Goal: Book appointment/travel/reservation

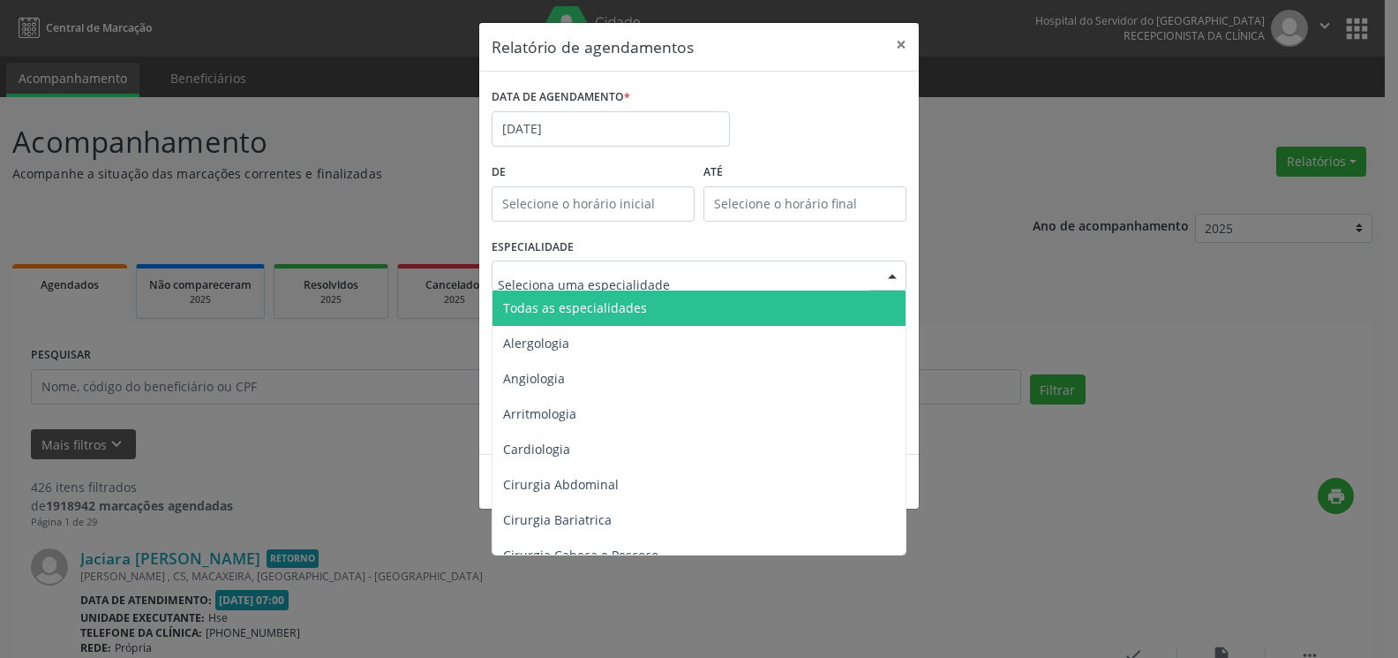
click at [615, 307] on span "Todas as especialidades" at bounding box center [575, 307] width 144 height 17
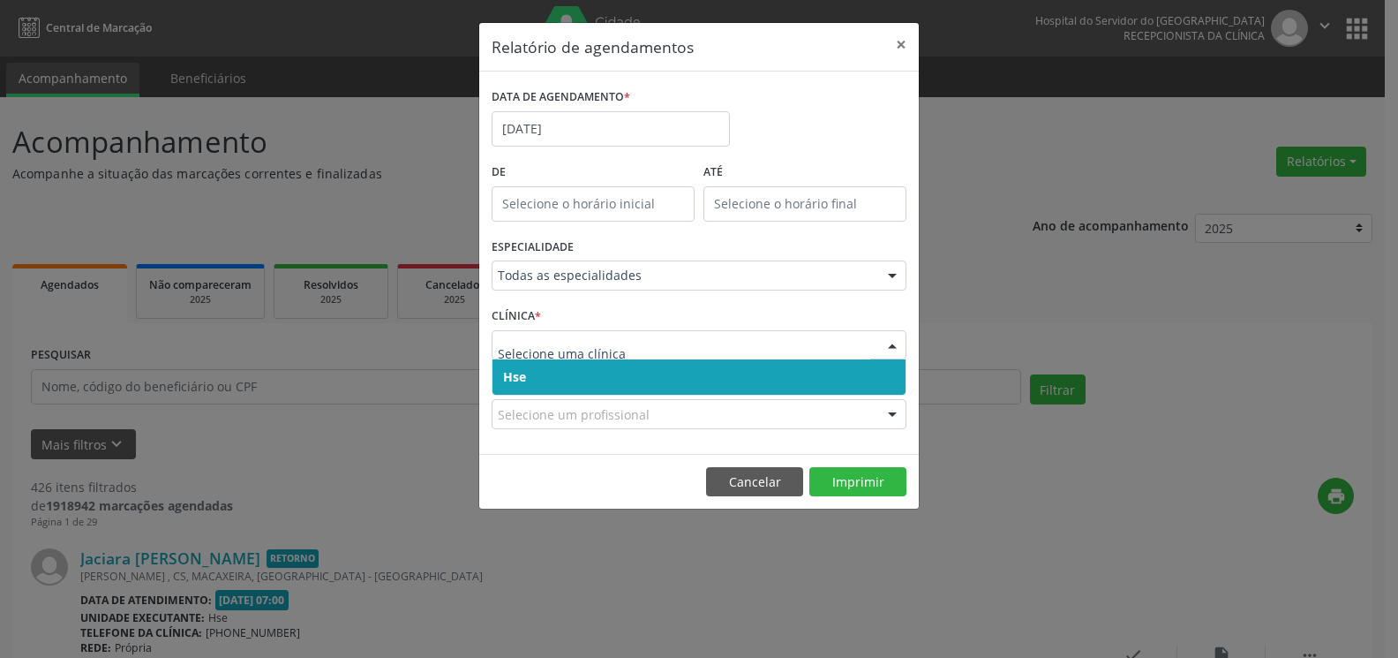
click at [635, 369] on span "Hse" at bounding box center [698, 376] width 413 height 35
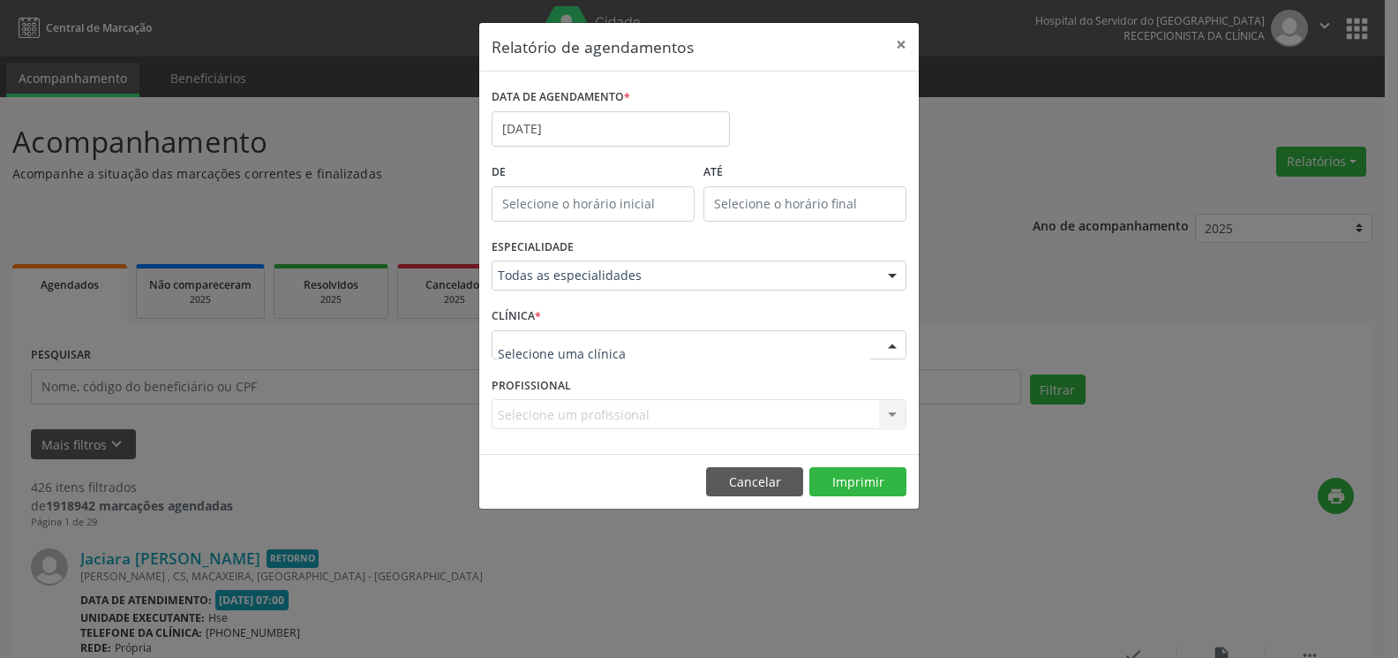
click at [635, 345] on div at bounding box center [699, 345] width 415 height 30
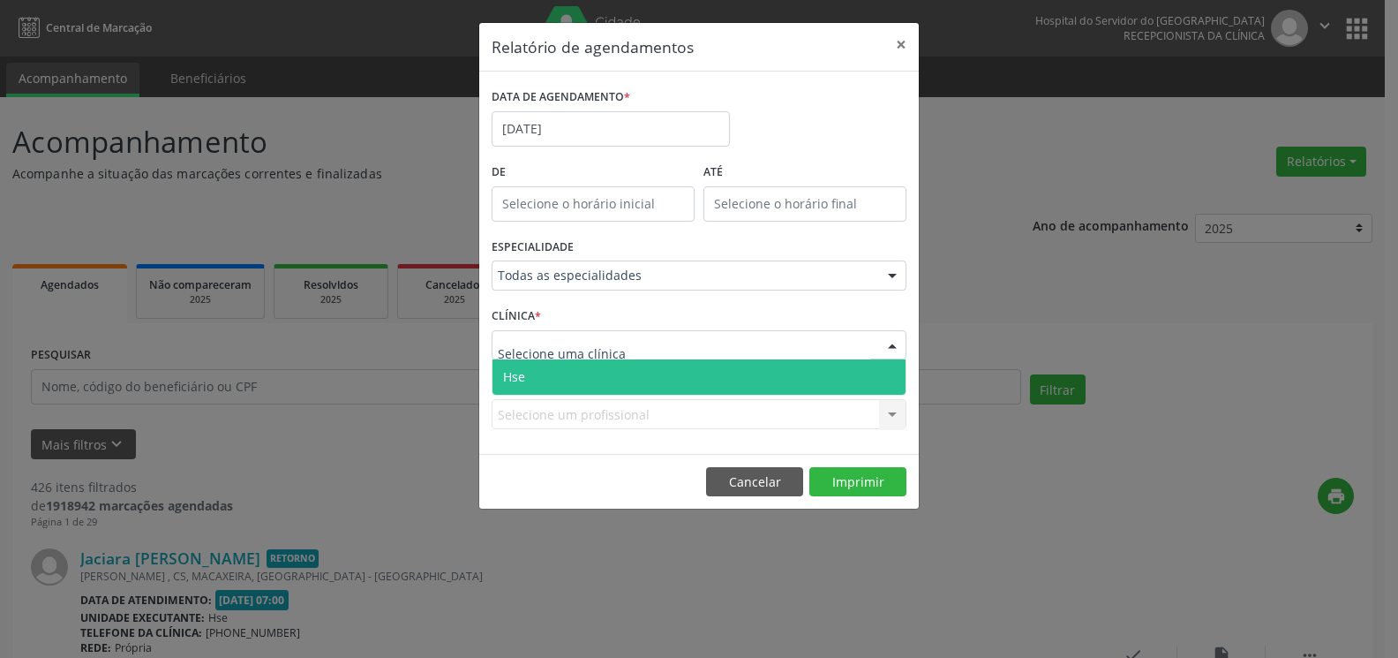
click at [635, 370] on span "Hse" at bounding box center [698, 376] width 413 height 35
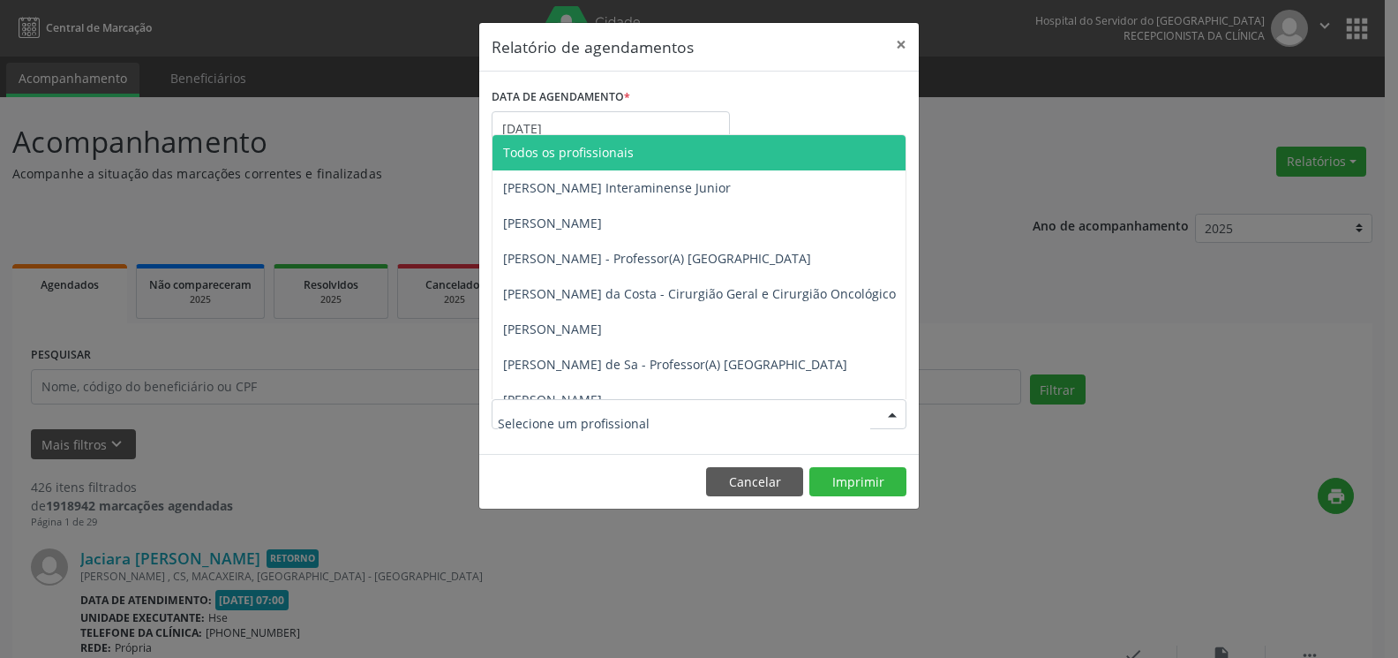
click at [648, 406] on div at bounding box center [699, 414] width 415 height 30
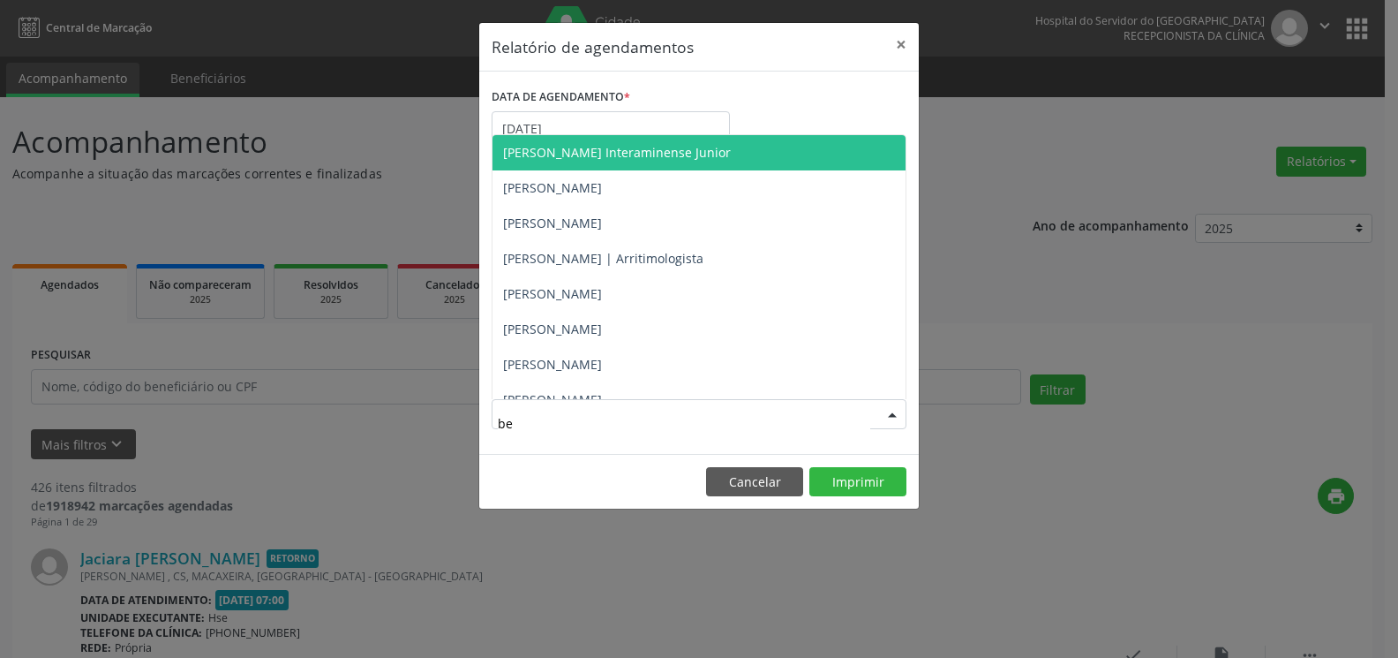
type input "b"
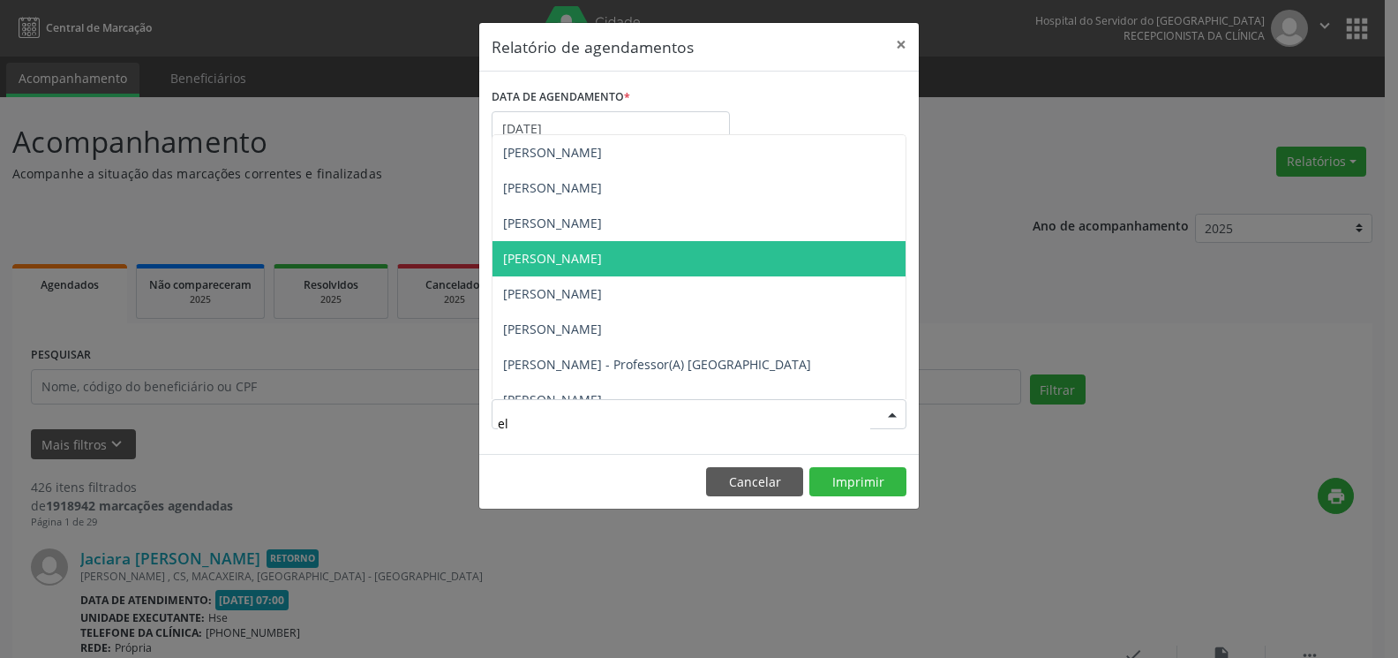
type input "e"
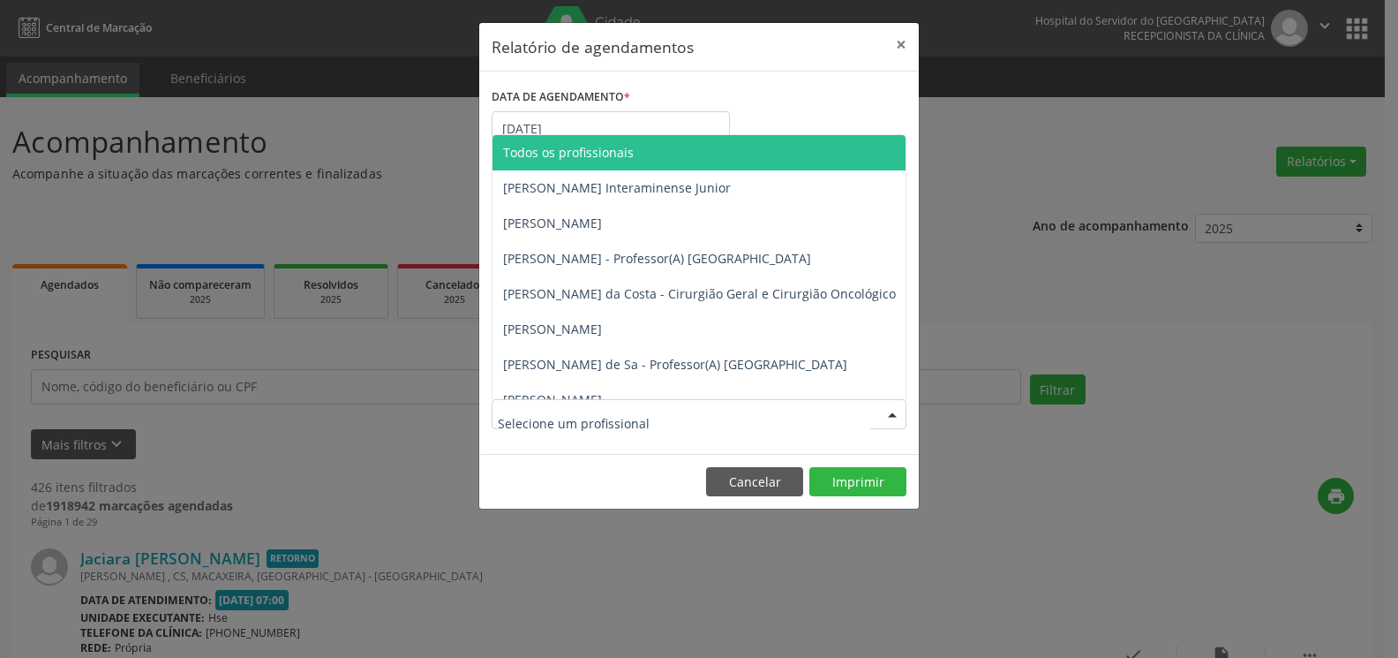
click at [652, 162] on span "Todos os profissionais" at bounding box center [789, 152] width 594 height 35
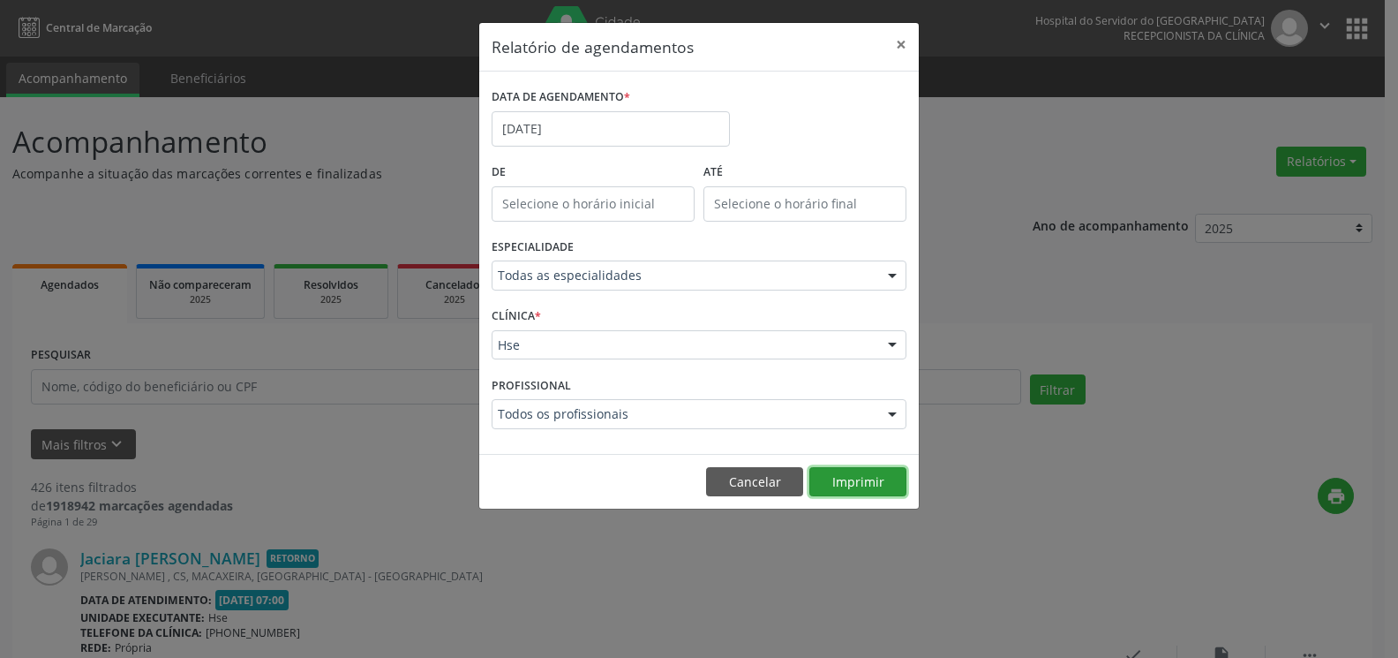
click at [847, 477] on button "Imprimir" at bounding box center [857, 482] width 97 height 30
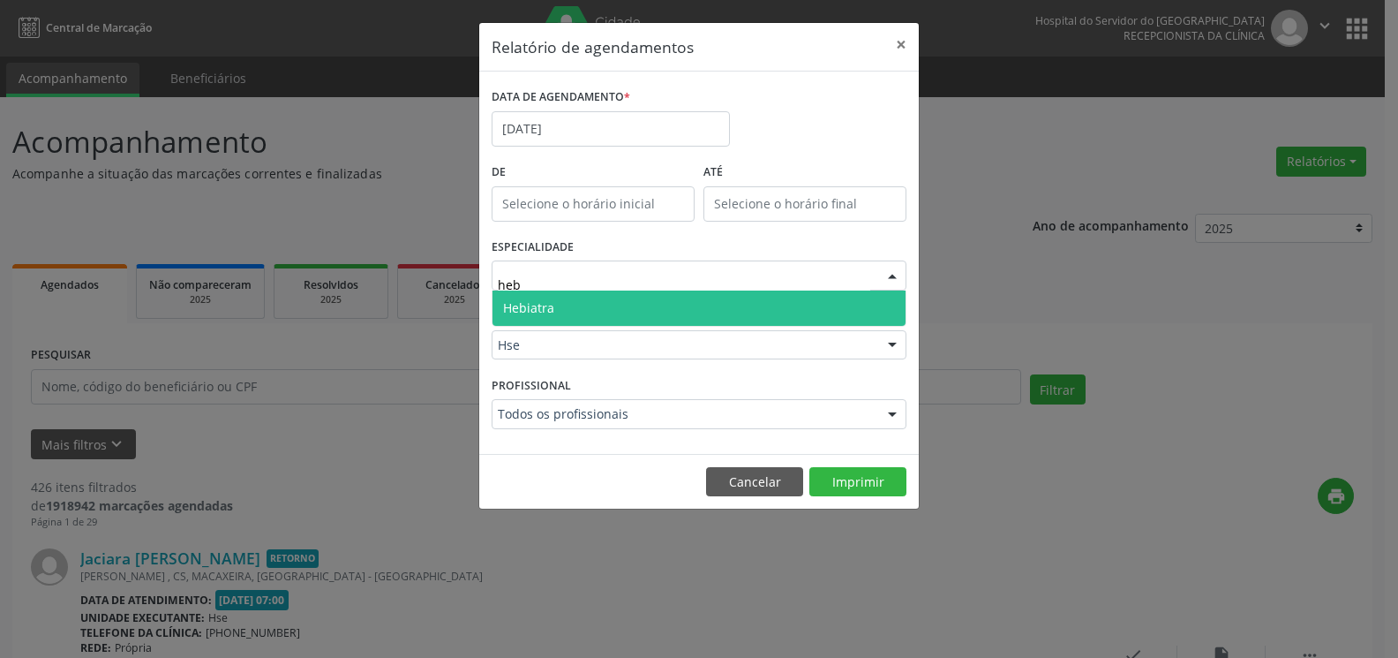
click at [643, 318] on span "Hebiatra" at bounding box center [698, 307] width 413 height 35
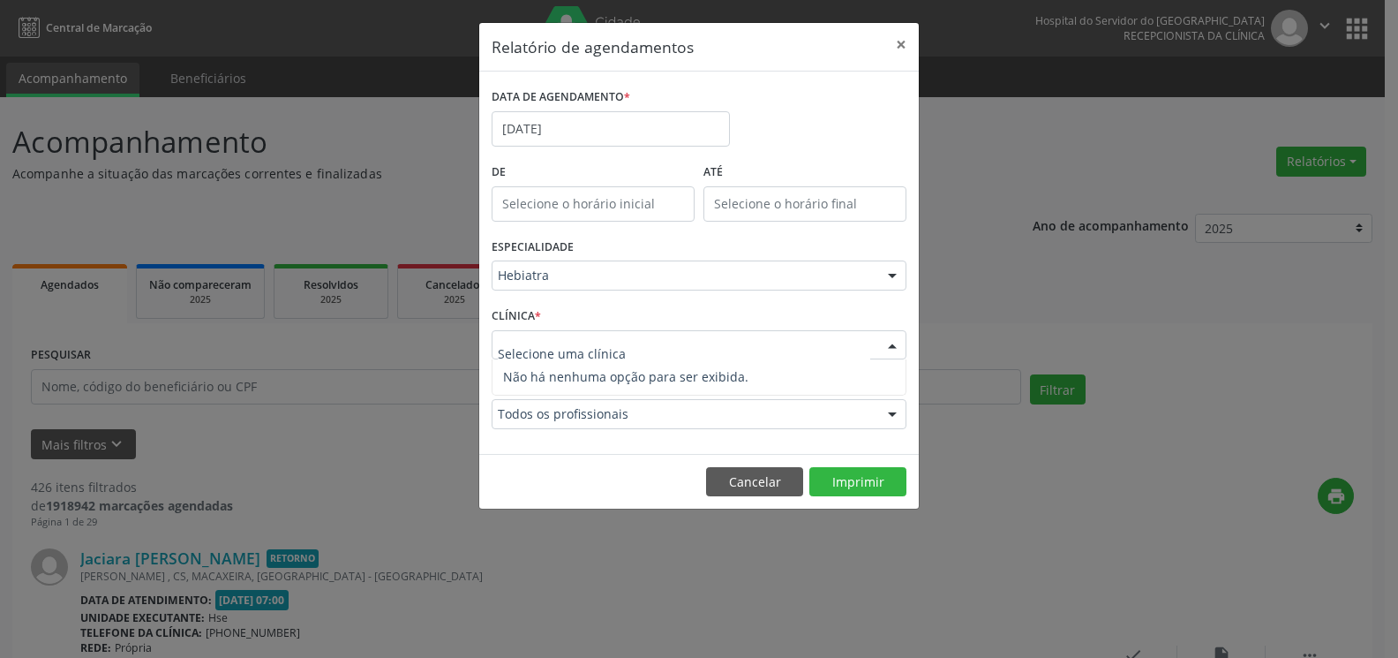
click at [635, 356] on div at bounding box center [699, 345] width 415 height 30
click at [635, 365] on span "Não há nenhuma opção para ser exibida." at bounding box center [698, 376] width 413 height 35
click at [723, 346] on input "text" at bounding box center [684, 353] width 372 height 35
click at [740, 300] on div "ESPECIALIDADE Hebiatra Todas as especialidades Alergologia Angiologia Arritmolo…" at bounding box center [699, 268] width 424 height 69
click at [722, 353] on div at bounding box center [699, 345] width 415 height 30
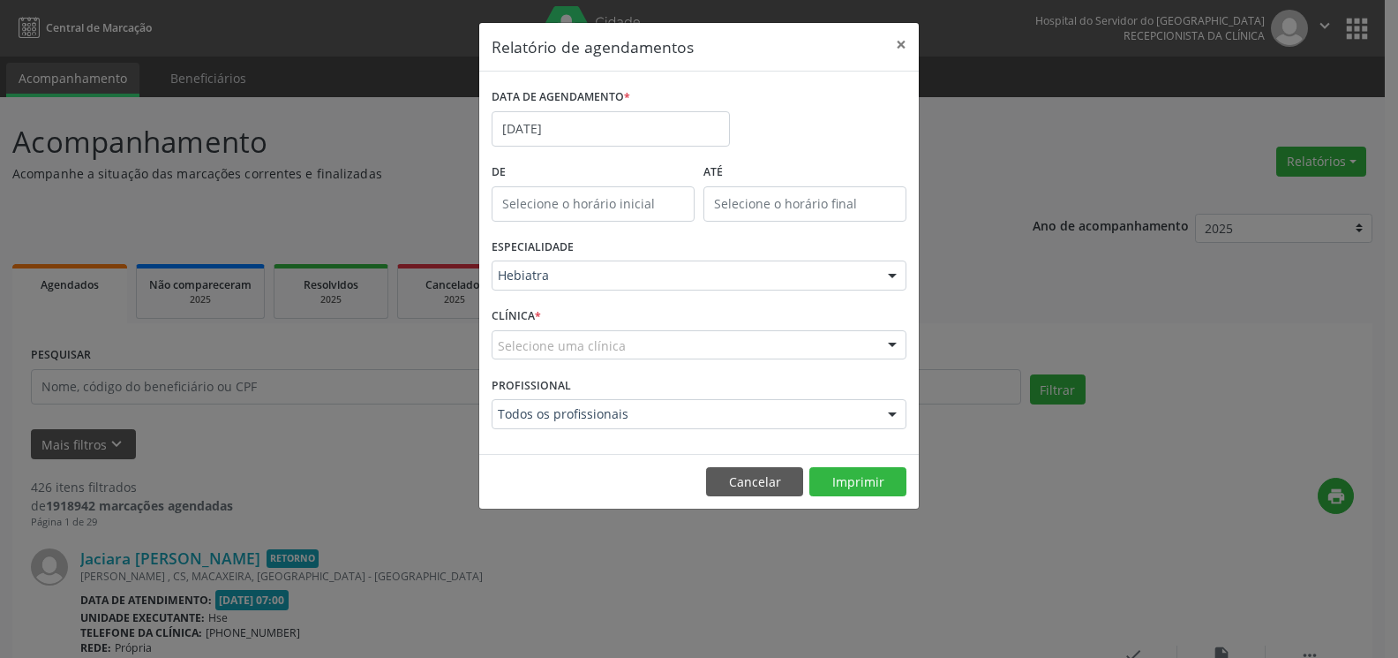
click at [897, 350] on div at bounding box center [892, 346] width 26 height 30
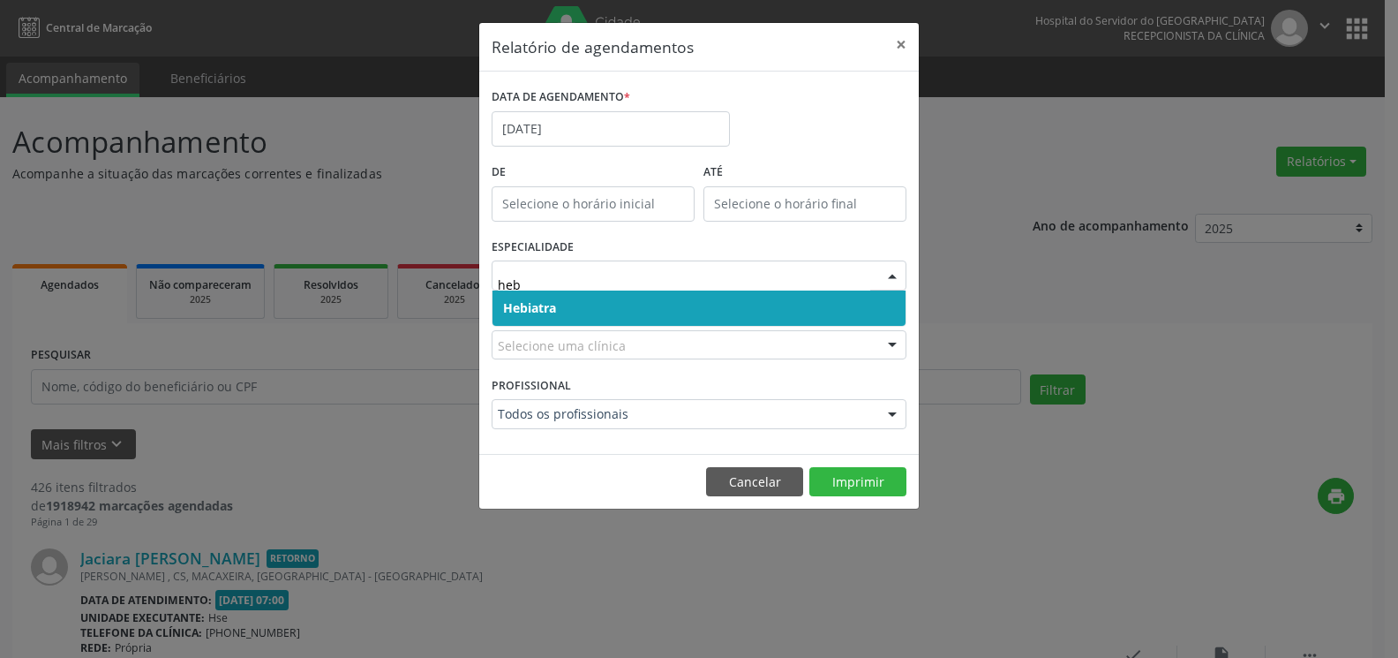
click at [670, 304] on span "Hebiatra" at bounding box center [698, 307] width 413 height 35
type input "heb"
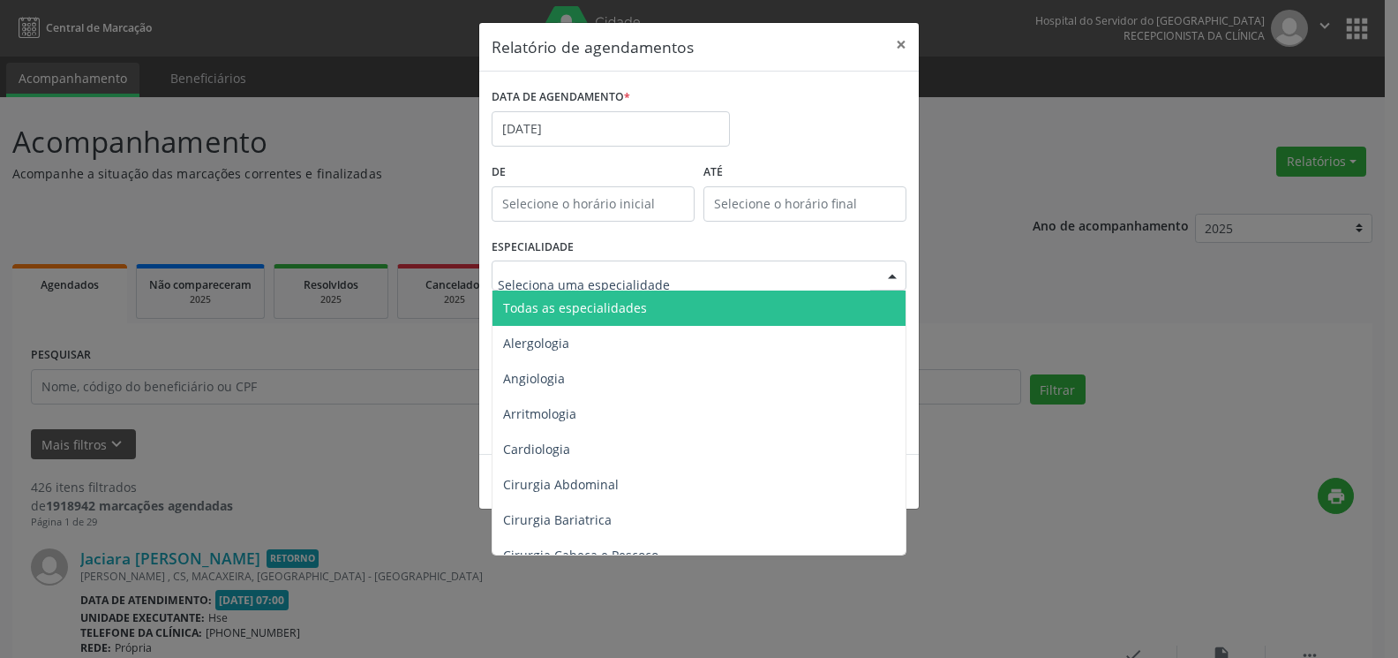
click at [677, 270] on div at bounding box center [699, 275] width 415 height 30
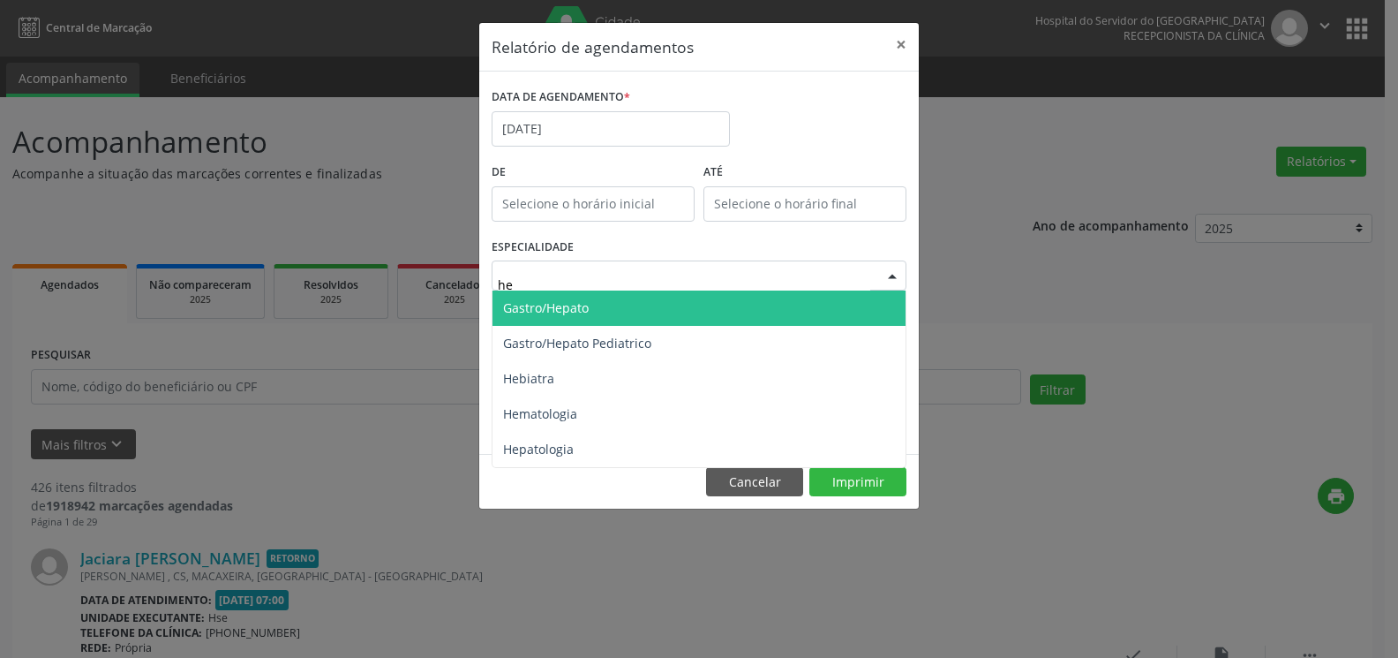
type input "heb"
click at [663, 296] on span "Hebiatra" at bounding box center [698, 307] width 413 height 35
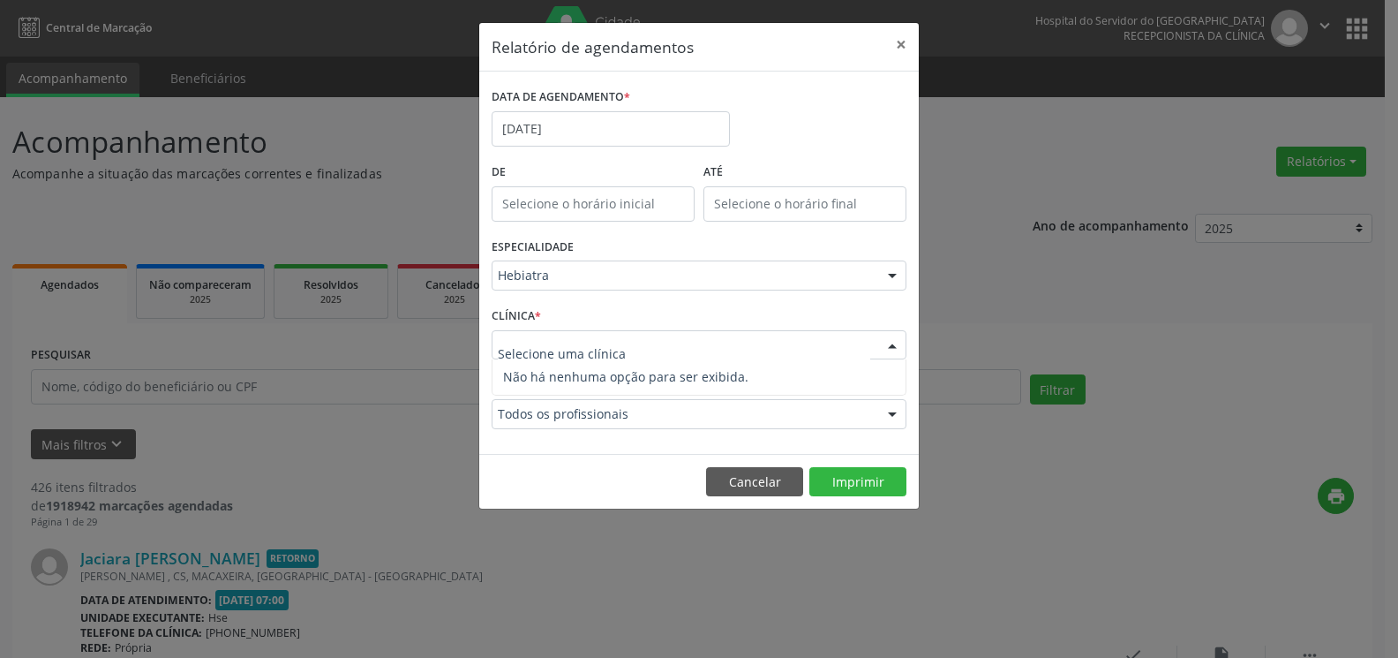
click at [666, 348] on div at bounding box center [699, 345] width 415 height 30
click at [793, 327] on div "CLÍNICA * Selecione uma clínica Nenhum resultado encontrado para: " " Não há ne…" at bounding box center [699, 337] width 424 height 69
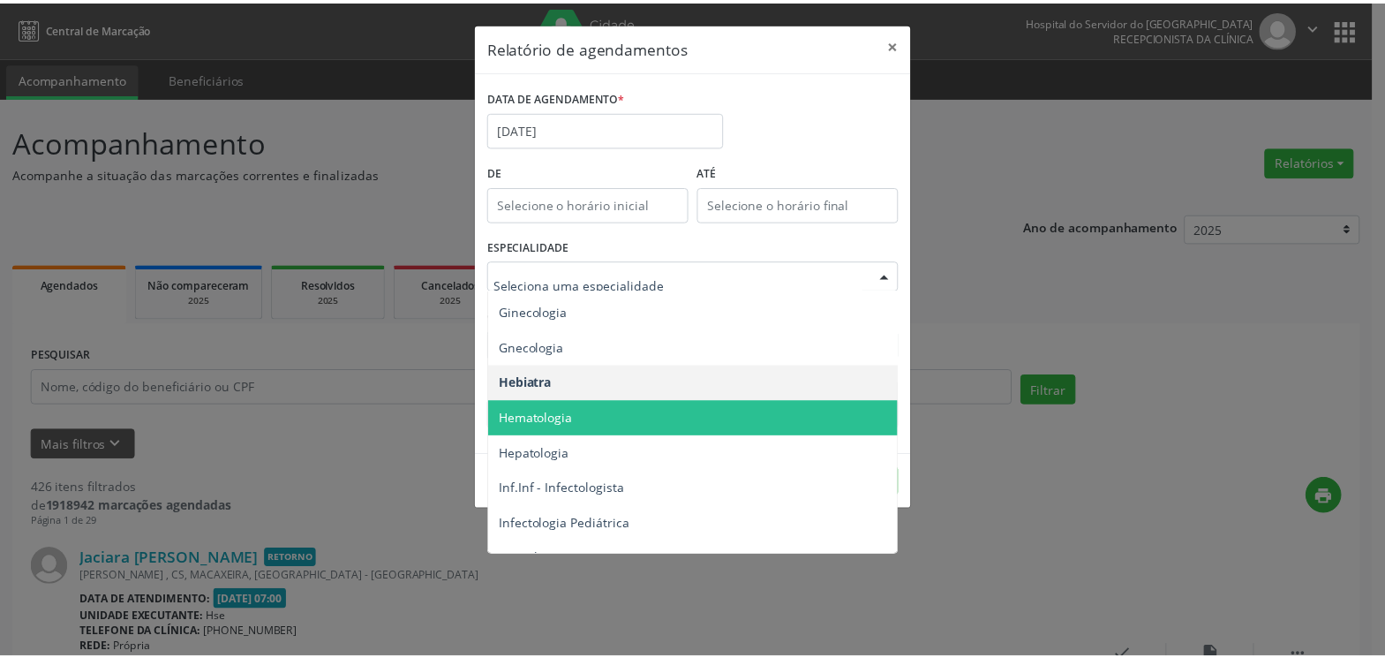
scroll to position [1236, 0]
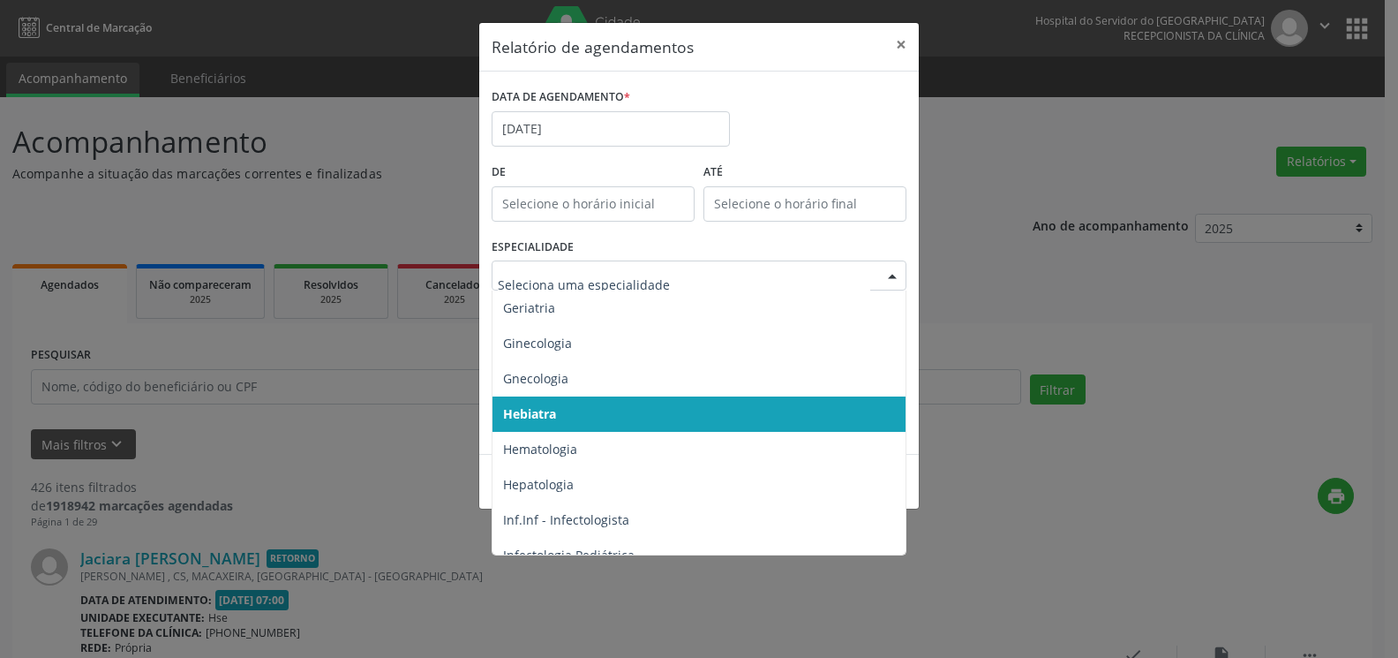
click at [617, 409] on span "Hebiatra" at bounding box center [700, 413] width 416 height 35
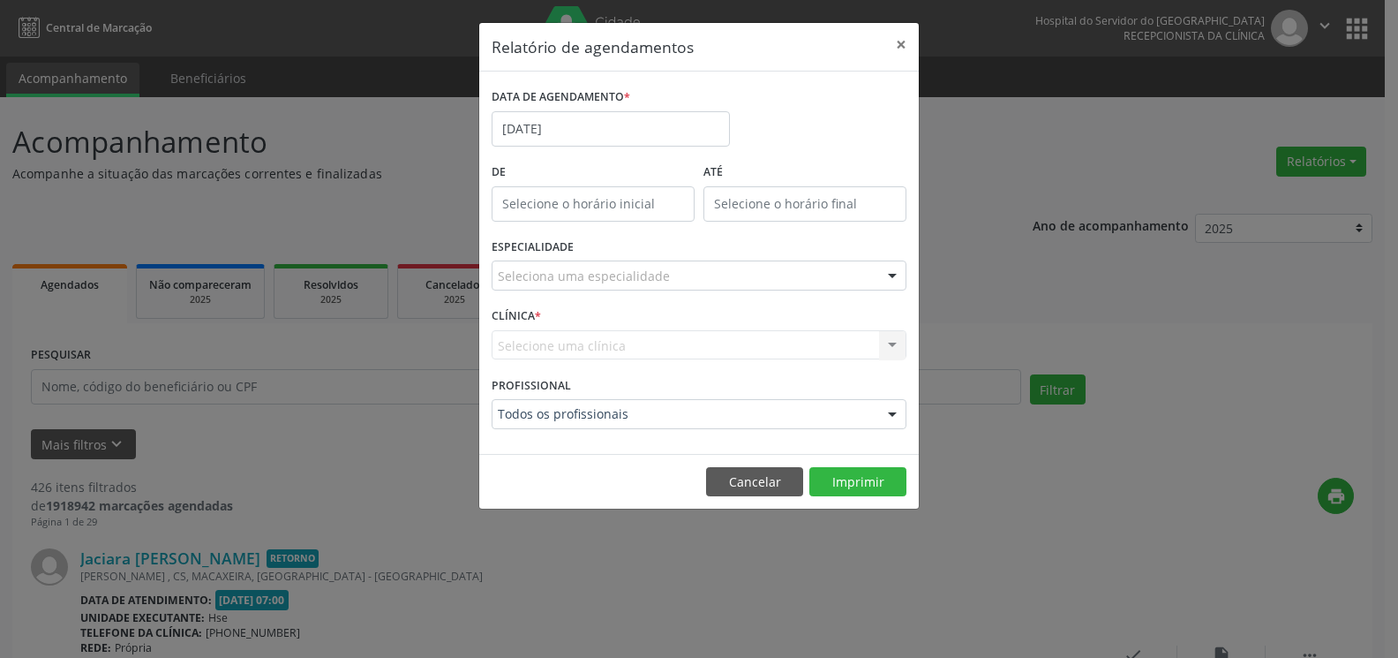
click at [638, 344] on div "Selecione uma clínica Nenhum resultado encontrado para: " " Não há nenhuma opçã…" at bounding box center [699, 345] width 415 height 30
click at [890, 347] on div "Selecione uma clínica Nenhum resultado encontrado para: " " Não há nenhuma opçã…" at bounding box center [699, 345] width 415 height 30
click at [905, 50] on button "×" at bounding box center [900, 44] width 35 height 43
